Goal: Task Accomplishment & Management: Use online tool/utility

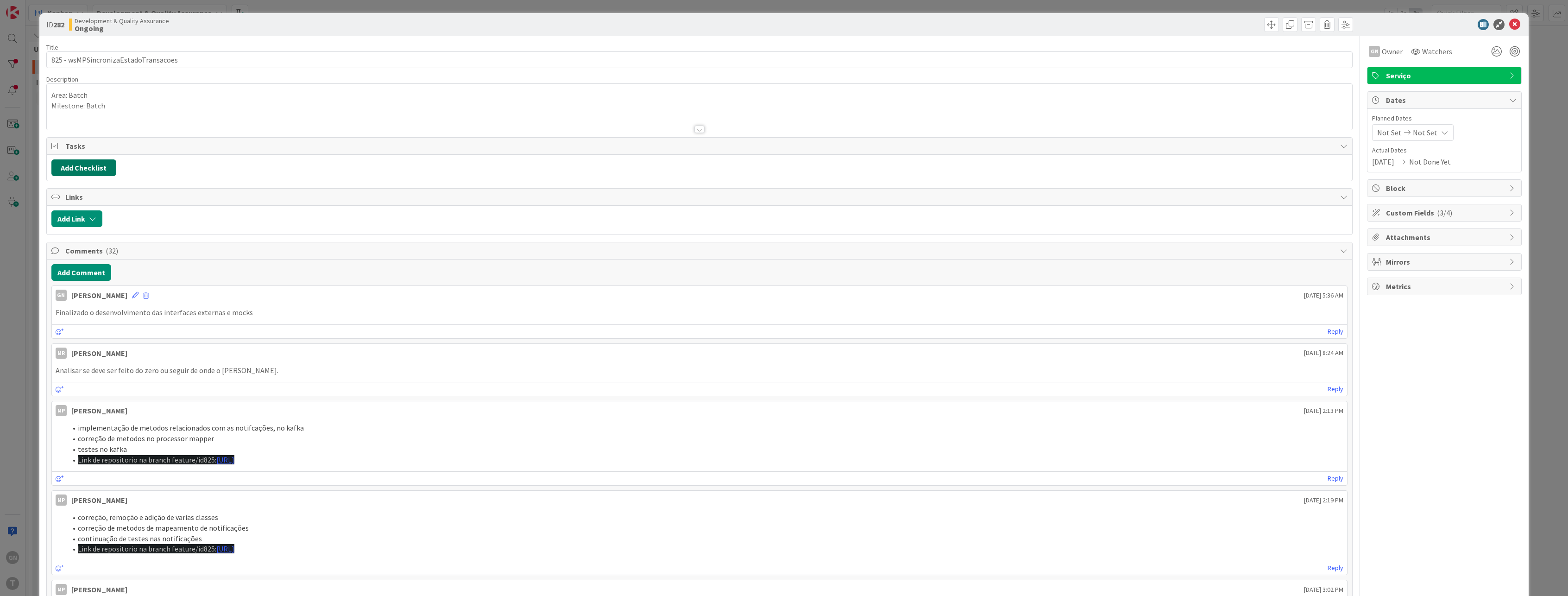
click at [90, 169] on button "Add Checklist" at bounding box center [84, 167] width 64 height 16
click at [230, 162] on div "Add Checklist Add Checklist Checklist Name (needed before adding tasks) 0 / 64 …" at bounding box center [699, 167] width 1296 height 16
click at [96, 272] on button "Add Comment" at bounding box center [81, 272] width 59 height 16
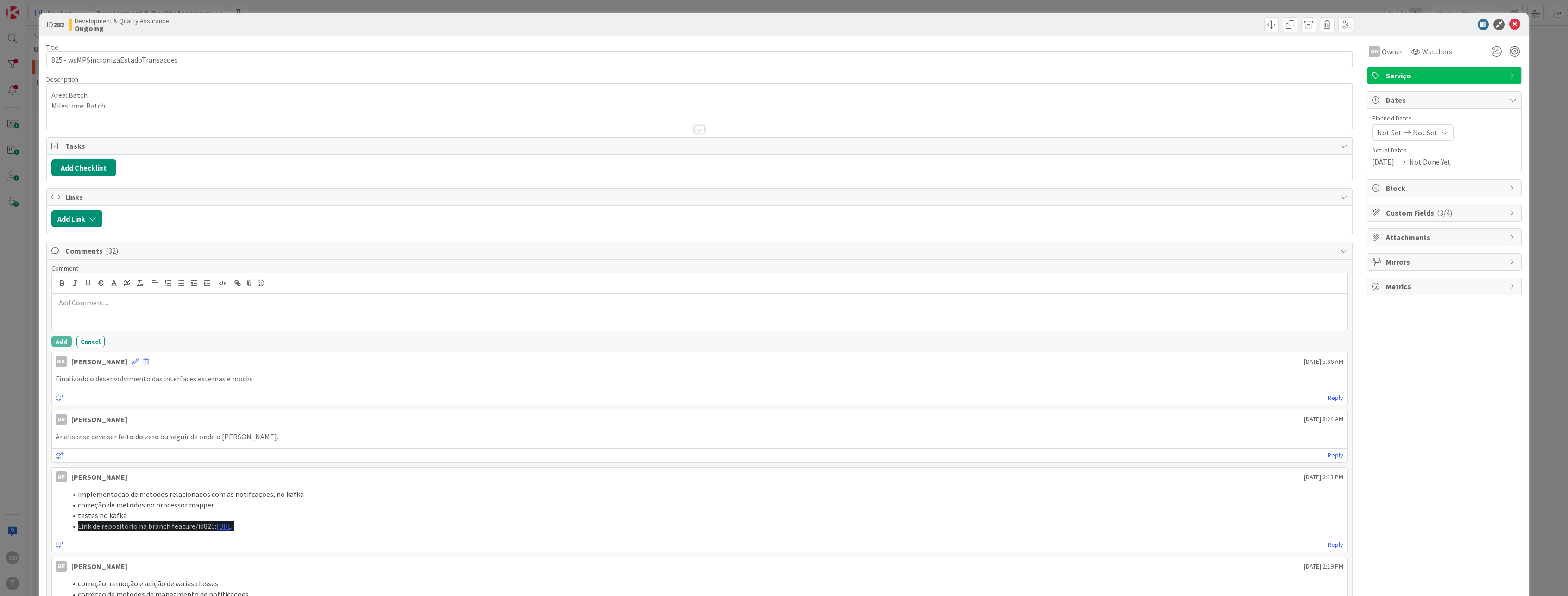
click at [181, 308] on div at bounding box center [699, 313] width 1296 height 37
click at [56, 339] on button "Add" at bounding box center [62, 342] width 20 height 11
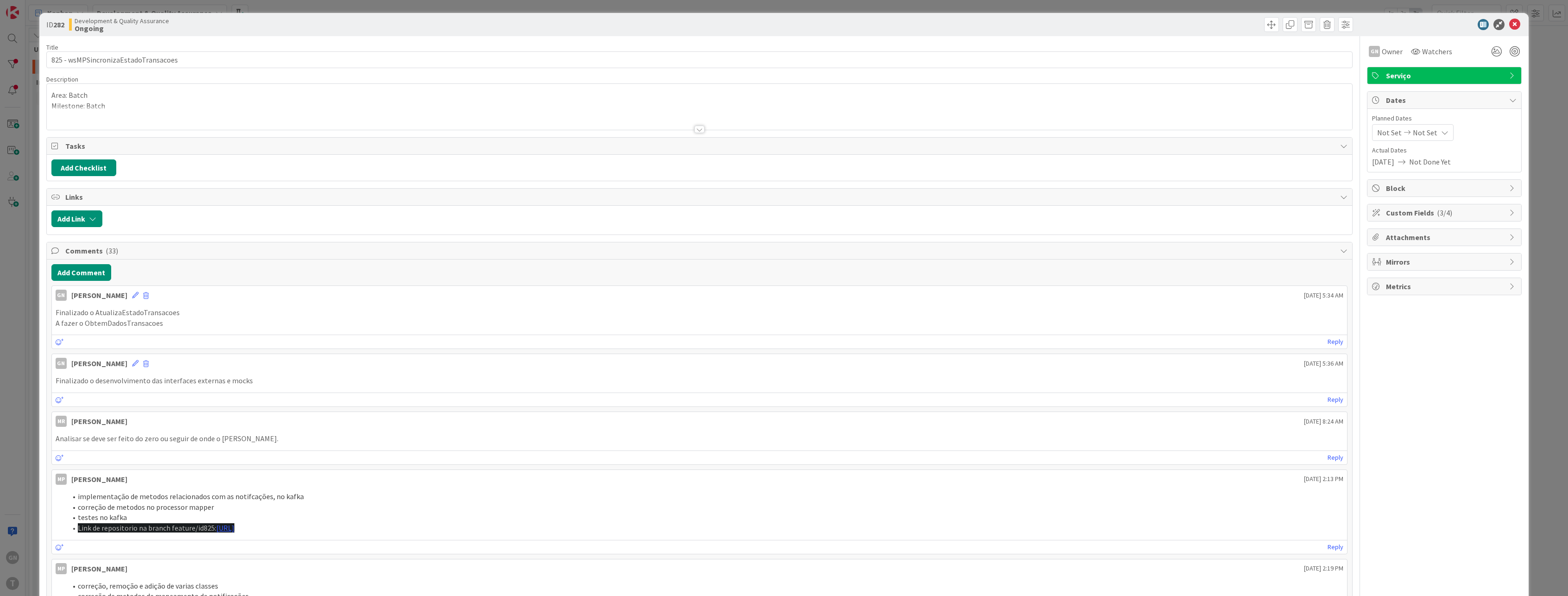
click at [37, 300] on div "ID 282 Development & Quality Assurance Ongoing Title 36 / 128 825 - wsMPSincron…" at bounding box center [784, 298] width 1568 height 596
